Goal: Task Accomplishment & Management: Manage account settings

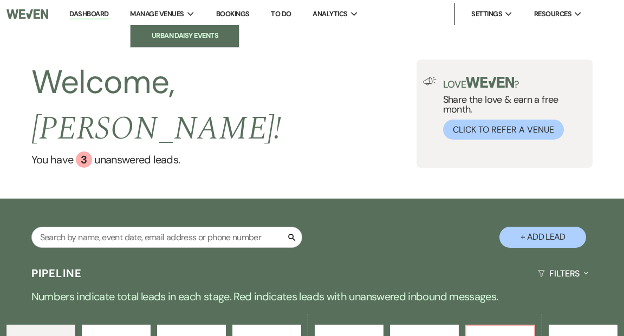
click at [188, 34] on li "Urban Daisy Events" at bounding box center [184, 35] width 97 height 11
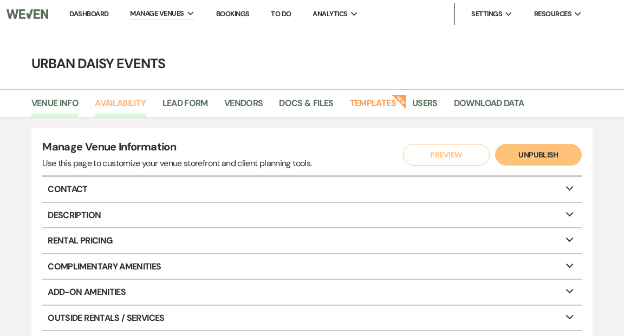
click at [128, 103] on link "Availability" at bounding box center [120, 106] width 51 height 21
select select "2"
select select "2026"
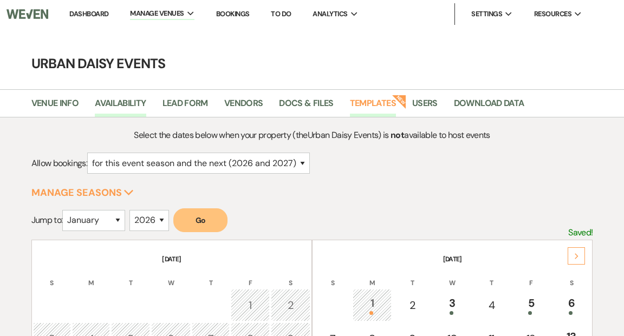
click at [369, 103] on link "Templates" at bounding box center [373, 106] width 46 height 21
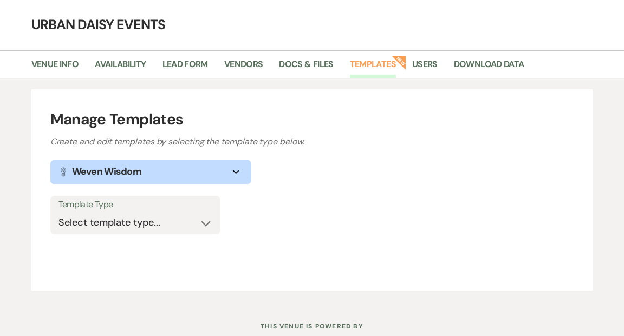
scroll to position [74, 0]
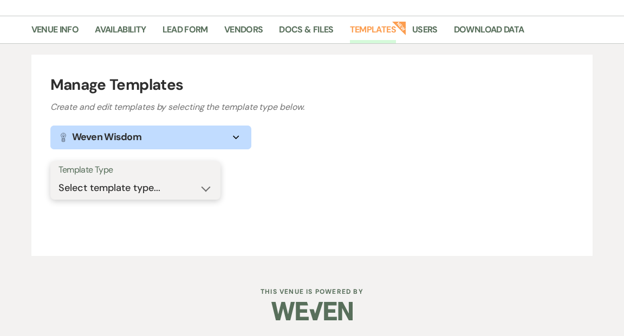
click at [206, 187] on select "Select template type... Task List Message Templates Payment Plan Inventory Item…" at bounding box center [135, 188] width 154 height 21
select select "Message Templates"
click at [58, 178] on select "Select template type... Task List Message Templates Payment Plan Inventory Item…" at bounding box center [135, 188] width 154 height 21
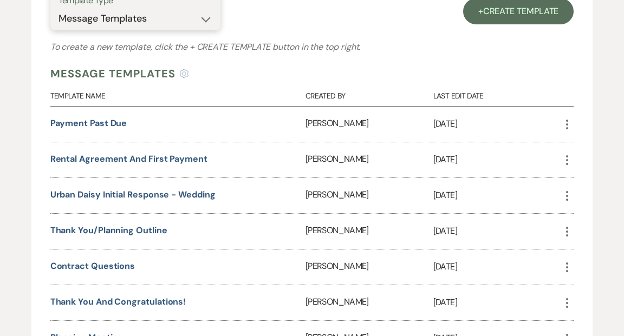
scroll to position [261, 0]
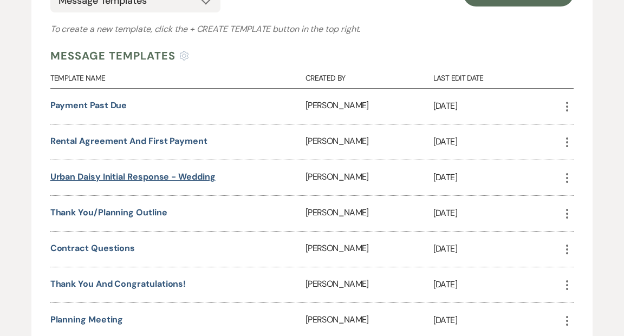
click at [192, 177] on link "Urban Daisy Initial Response - Wedding" at bounding box center [132, 176] width 165 height 11
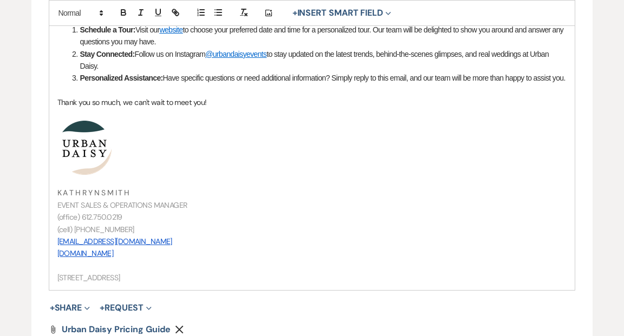
scroll to position [670, 0]
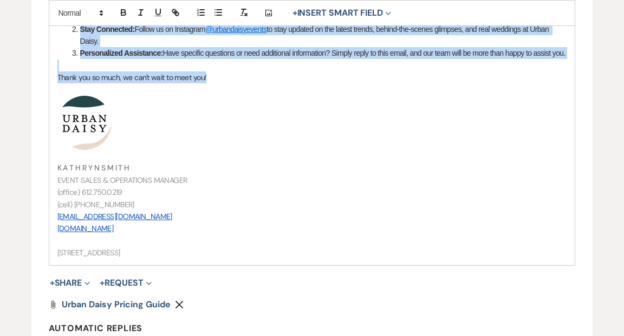
drag, startPoint x: 58, startPoint y: 42, endPoint x: 314, endPoint y: 86, distance: 259.9
copy div "Loremipsumdolor si amet consecte adipiscinge, sed doeiu tem inc utlaboreetd Mag…"
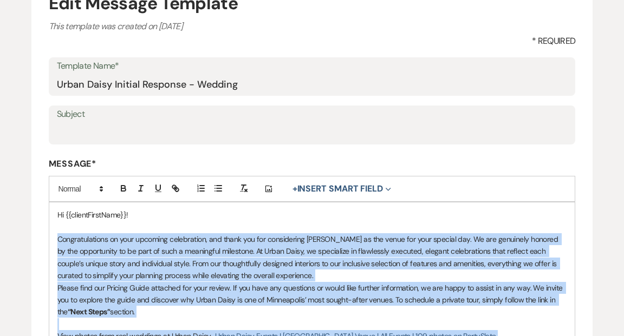
scroll to position [235, 0]
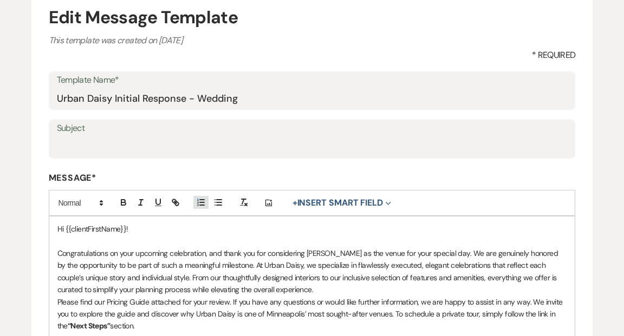
scroll to position [0, 0]
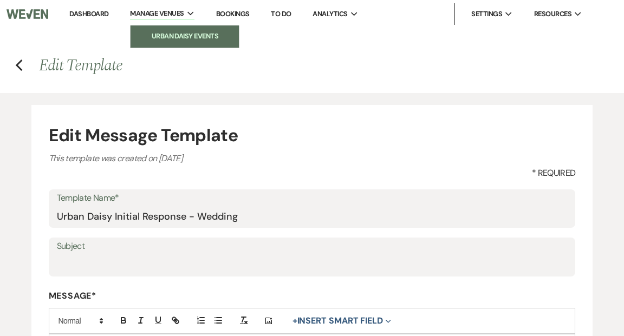
click at [160, 36] on li "Urban Daisy Events" at bounding box center [184, 36] width 97 height 11
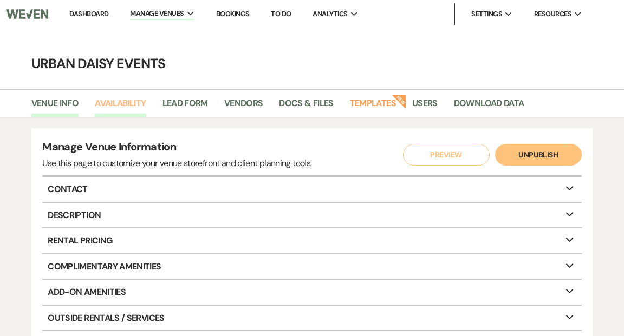
click at [119, 102] on link "Availability" at bounding box center [120, 106] width 51 height 21
select select "2"
select select "2026"
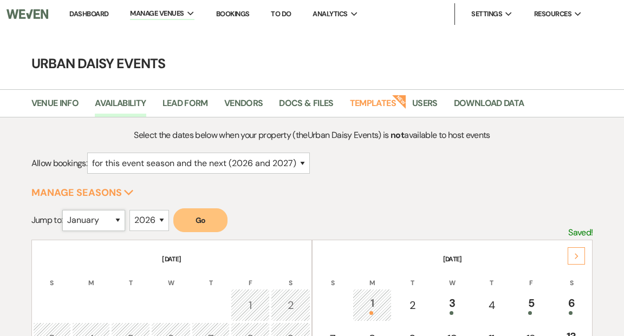
click at [120, 219] on select "January February March April May June July August September October November De…" at bounding box center [93, 220] width 63 height 21
select select "6"
click at [65, 210] on select "January February March April May June July August September October November De…" at bounding box center [93, 220] width 63 height 21
click at [197, 223] on button "Go" at bounding box center [200, 221] width 54 height 24
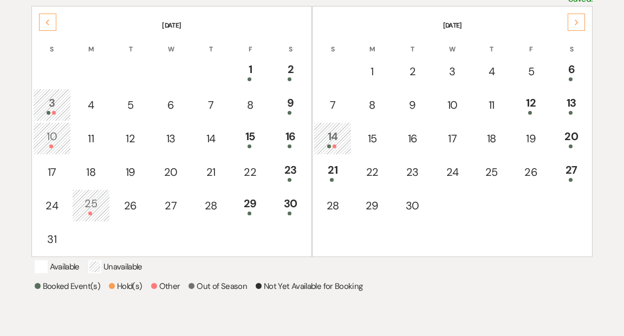
scroll to position [234, 0]
click at [576, 23] on icon "Next" at bounding box center [576, 22] width 5 height 6
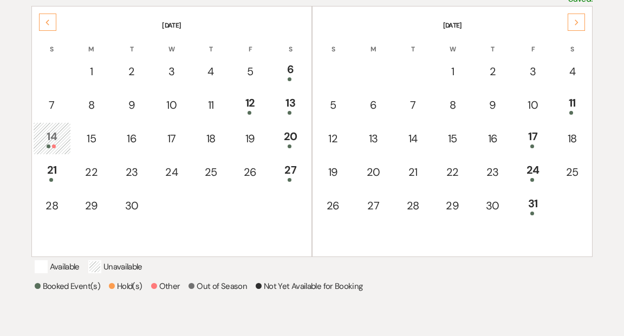
click at [575, 17] on div "Next" at bounding box center [576, 22] width 17 height 17
